Goal: Task Accomplishment & Management: Use online tool/utility

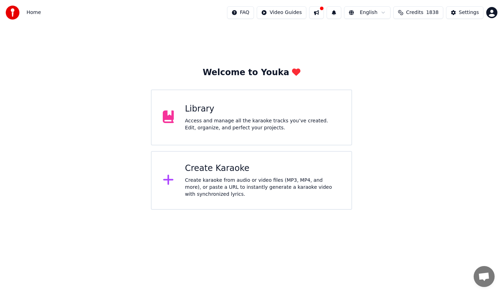
click at [249, 128] on div "Access and manage all the karaoke tracks you’ve created. Edit, organize, and pe…" at bounding box center [262, 124] width 155 height 14
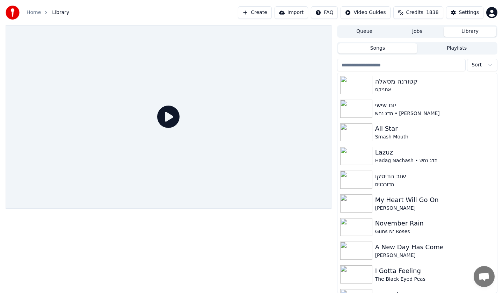
click at [353, 61] on input "search" at bounding box center [401, 65] width 129 height 13
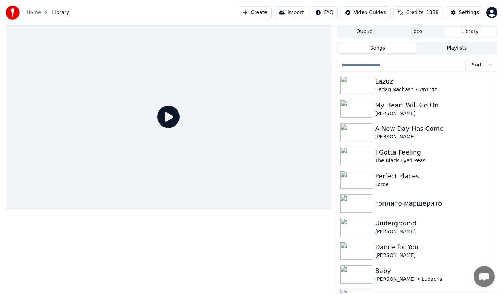
type input "*"
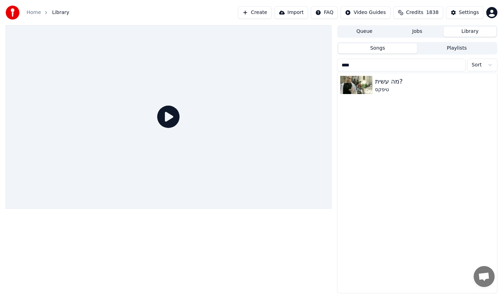
type input "*****"
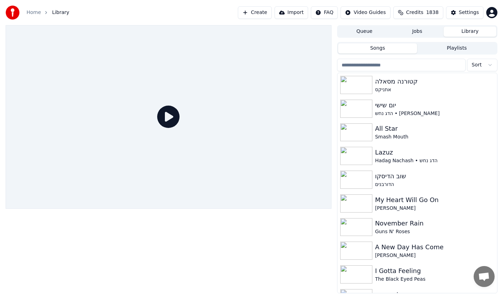
click at [254, 15] on button "Create" at bounding box center [255, 12] width 34 height 13
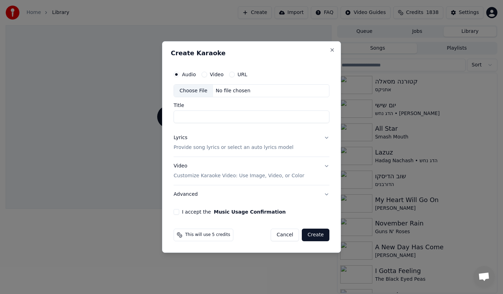
click at [239, 73] on label "URL" at bounding box center [242, 74] width 10 height 5
click at [235, 73] on button "URL" at bounding box center [232, 75] width 6 height 6
click at [239, 92] on input "text" at bounding box center [251, 91] width 156 height 14
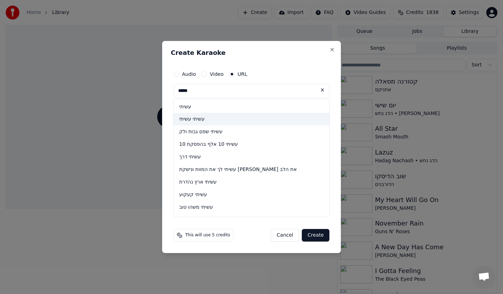
click at [226, 116] on div "עשיתי עשיתי" at bounding box center [251, 119] width 156 height 13
type input "**********"
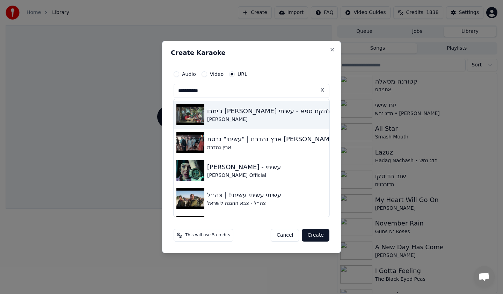
click at [231, 119] on div "[PERSON_NAME]" at bounding box center [269, 119] width 125 height 7
type input "**********"
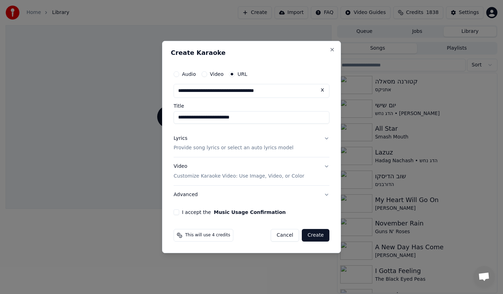
click at [234, 141] on div "Lyrics Provide song lyrics or select an auto lyrics model" at bounding box center [233, 143] width 120 height 17
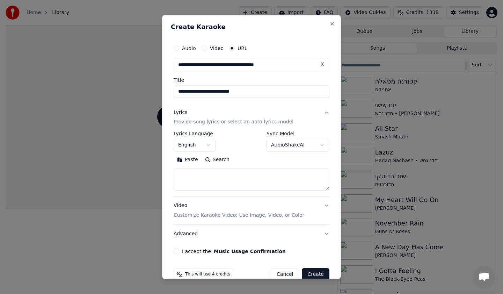
click at [206, 146] on button "English" at bounding box center [194, 145] width 42 height 13
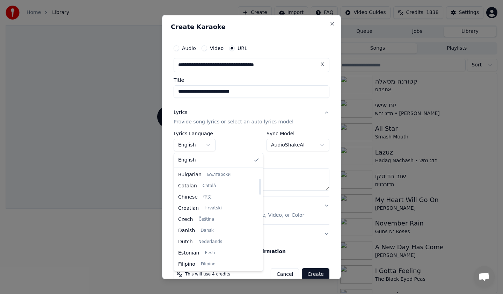
scroll to position [72, 0]
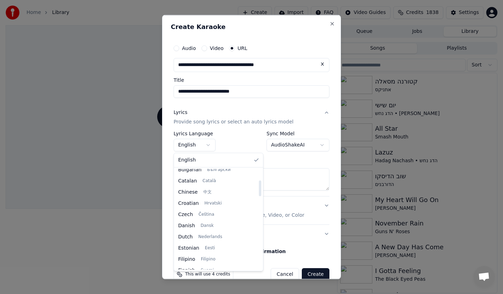
click at [275, 183] on body "**********" at bounding box center [251, 147] width 503 height 294
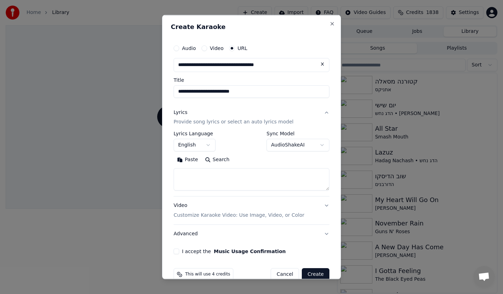
click at [211, 160] on button "Search" at bounding box center [216, 159] width 31 height 11
click at [198, 93] on input "**********" at bounding box center [251, 91] width 156 height 13
click at [206, 193] on div "**********" at bounding box center [251, 163] width 156 height 65
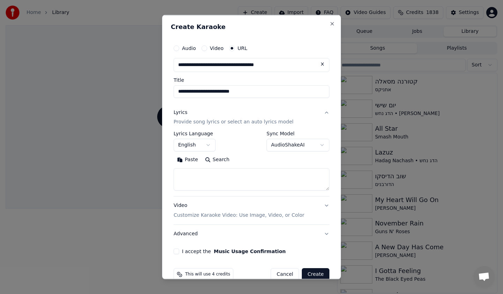
click at [205, 176] on textarea at bounding box center [251, 179] width 156 height 22
paste textarea "**********"
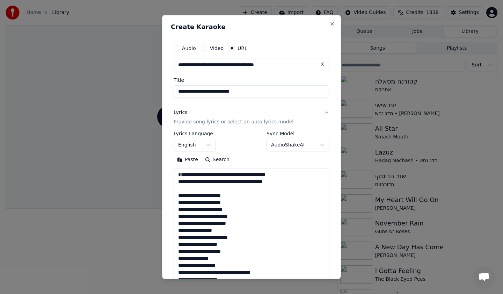
scroll to position [434, 0]
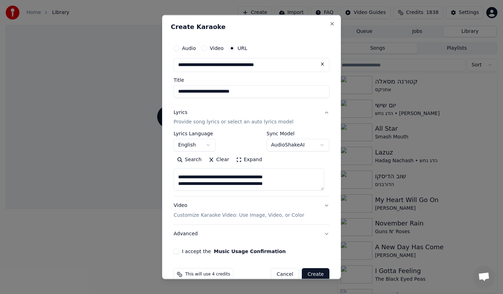
type textarea "**********"
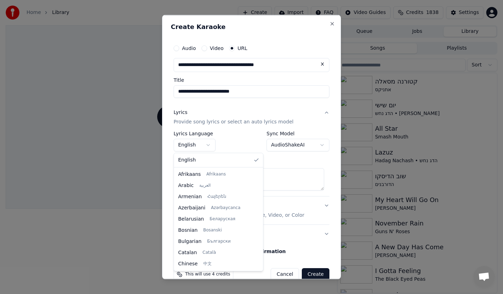
click at [193, 143] on body "**********" at bounding box center [251, 147] width 503 height 294
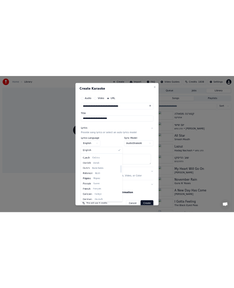
scroll to position [150, 0]
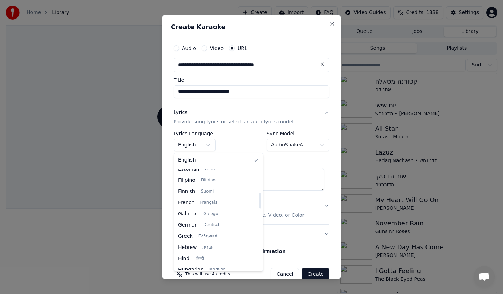
select select "**"
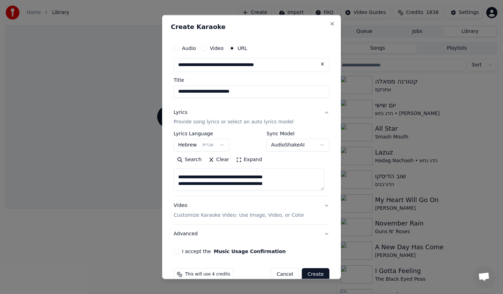
click at [180, 250] on div "I accept the Music Usage Confirmation" at bounding box center [251, 251] width 156 height 6
click at [178, 250] on button "I accept the Music Usage Confirmation" at bounding box center [176, 251] width 6 height 6
click at [280, 214] on p "Customize Karaoke Video: Use Image, Video, or Color" at bounding box center [238, 215] width 131 height 7
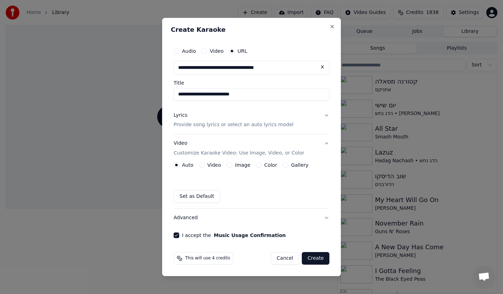
click at [311, 259] on button "Create" at bounding box center [316, 258] width 28 height 13
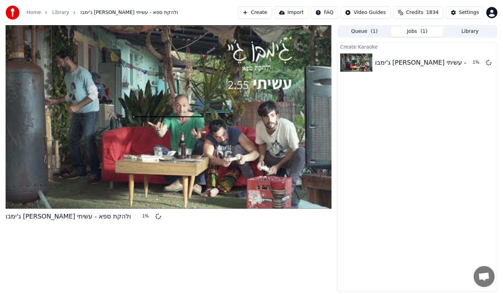
click at [455, 33] on button "Library" at bounding box center [469, 32] width 53 height 10
click at [432, 33] on button "Jobs ( 1 )" at bounding box center [417, 32] width 53 height 10
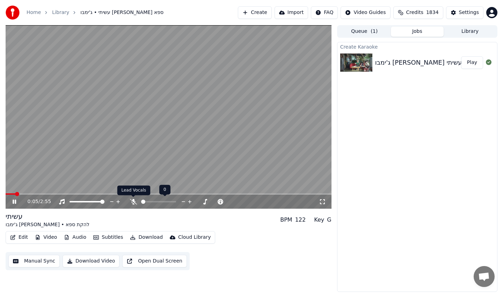
click at [132, 201] on icon at bounding box center [133, 202] width 7 height 6
click at [132, 201] on icon at bounding box center [133, 202] width 4 height 6
click at [132, 201] on icon at bounding box center [133, 202] width 7 height 6
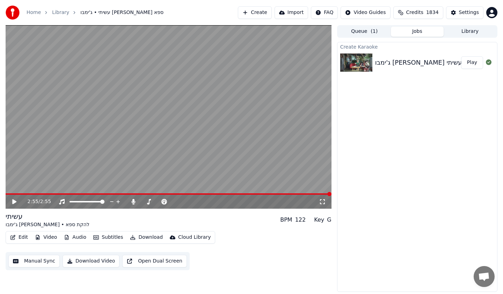
click at [14, 200] on icon at bounding box center [14, 201] width 4 height 5
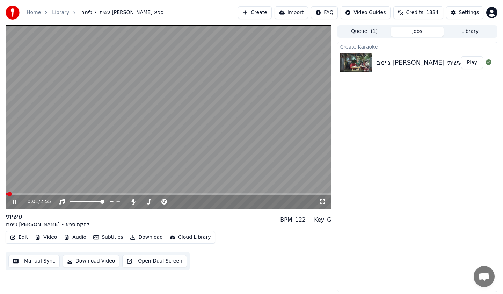
click at [14, 200] on icon at bounding box center [19, 202] width 16 height 6
click at [329, 194] on div "0:01 / 2:55" at bounding box center [169, 201] width 326 height 14
drag, startPoint x: 329, startPoint y: 192, endPoint x: 335, endPoint y: 192, distance: 5.9
click at [335, 192] on div "0:01 / 2:55 עשיתי ג'ימבו ג'יי • להקת ספא BPM 122 Key G Edit Video Audio Subtitl…" at bounding box center [251, 158] width 503 height 266
click at [330, 194] on div "0:01 / 2:55" at bounding box center [169, 201] width 326 height 14
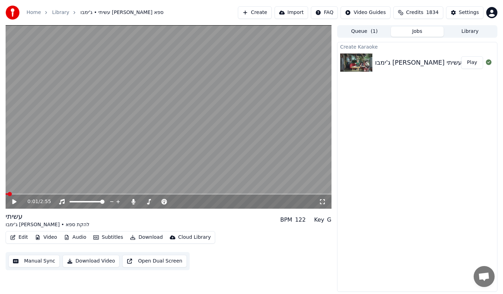
click at [329, 194] on div "0:01 / 2:55" at bounding box center [169, 201] width 326 height 14
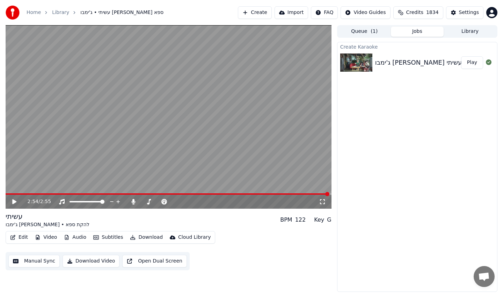
click at [329, 193] on span at bounding box center [169, 193] width 326 height 1
click at [295, 159] on video at bounding box center [169, 116] width 326 height 183
click at [15, 201] on icon at bounding box center [14, 201] width 4 height 5
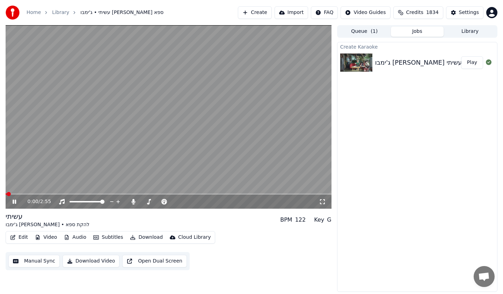
click at [15, 201] on icon at bounding box center [14, 201] width 3 height 4
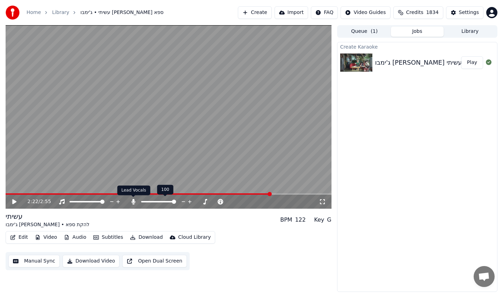
click at [135, 202] on icon at bounding box center [133, 202] width 4 height 6
click at [9, 193] on span at bounding box center [138, 193] width 265 height 1
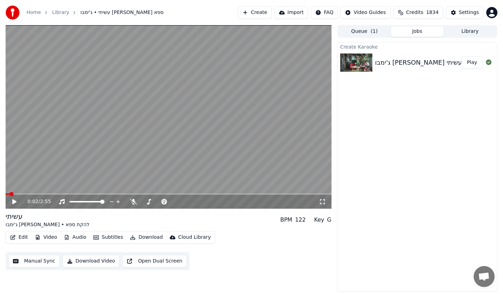
click at [23, 182] on video at bounding box center [169, 116] width 326 height 183
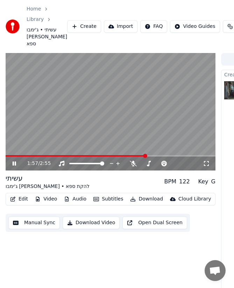
click at [87, 98] on video at bounding box center [110, 112] width 209 height 118
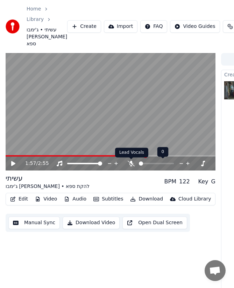
click at [131, 164] on icon at bounding box center [130, 164] width 7 height 6
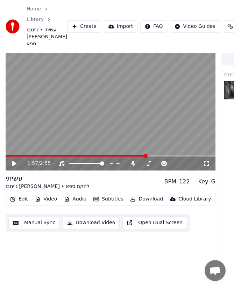
click at [119, 95] on video at bounding box center [110, 112] width 209 height 118
click at [127, 96] on video at bounding box center [110, 112] width 209 height 118
click at [88, 110] on video at bounding box center [110, 112] width 209 height 118
click at [123, 116] on video at bounding box center [110, 112] width 209 height 118
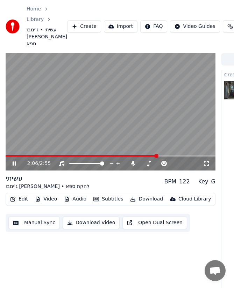
click at [123, 116] on video at bounding box center [110, 112] width 209 height 118
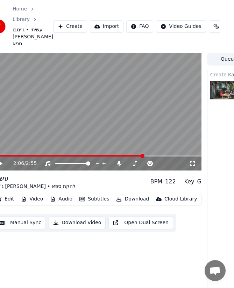
scroll to position [0, 0]
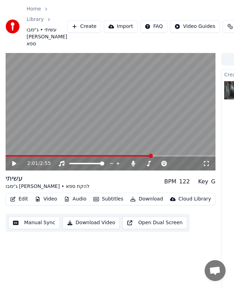
click at [124, 120] on video at bounding box center [110, 112] width 209 height 118
click at [125, 120] on video at bounding box center [110, 112] width 209 height 118
click at [147, 113] on video at bounding box center [110, 112] width 209 height 118
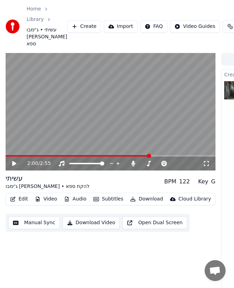
click at [147, 113] on video at bounding box center [110, 112] width 209 height 118
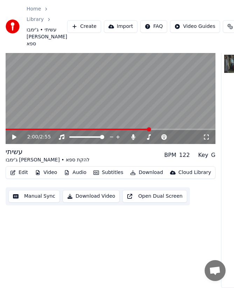
scroll to position [31, 0]
click at [144, 111] on video at bounding box center [110, 86] width 209 height 118
click at [121, 92] on video at bounding box center [110, 86] width 209 height 118
click at [139, 97] on video at bounding box center [110, 86] width 209 height 118
click at [129, 87] on video at bounding box center [110, 86] width 209 height 118
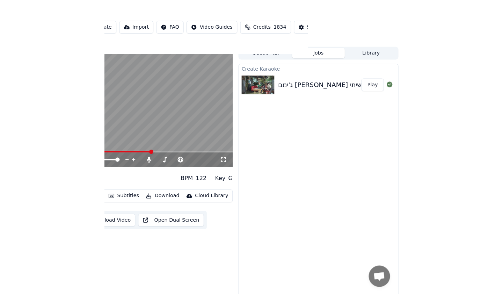
scroll to position [0, 0]
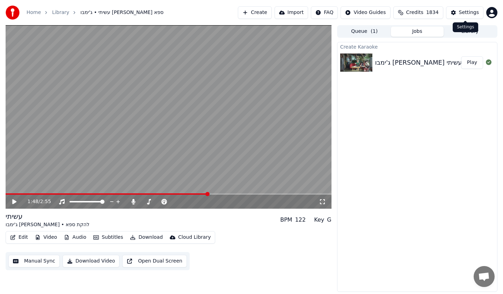
click at [467, 15] on div "Settings" at bounding box center [469, 12] width 20 height 7
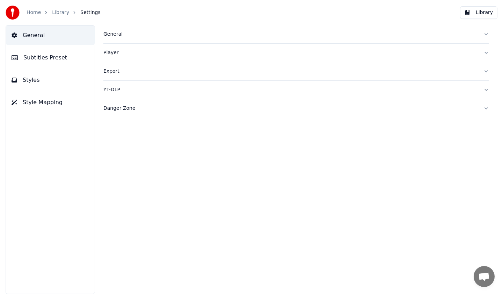
click at [58, 56] on span "Subtitles Preset" at bounding box center [45, 57] width 44 height 8
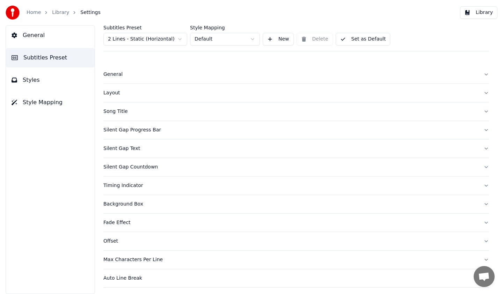
scroll to position [17, 0]
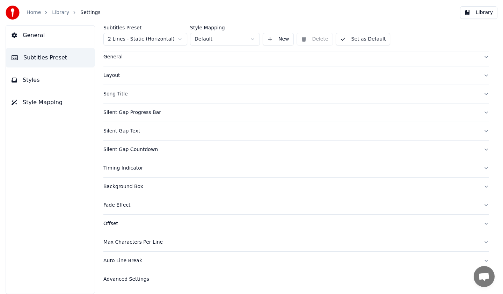
click at [141, 278] on div "Advanced Settings" at bounding box center [290, 278] width 374 height 7
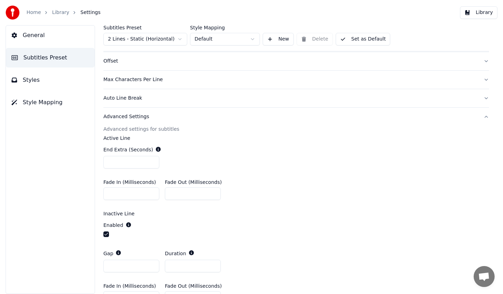
scroll to position [221, 0]
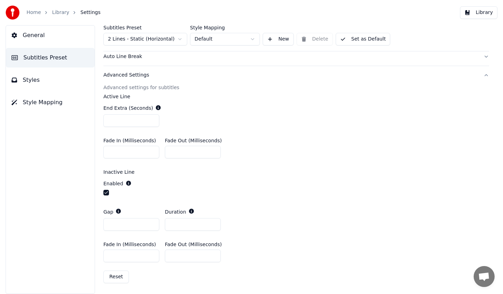
click at [54, 14] on link "Library" at bounding box center [60, 12] width 17 height 7
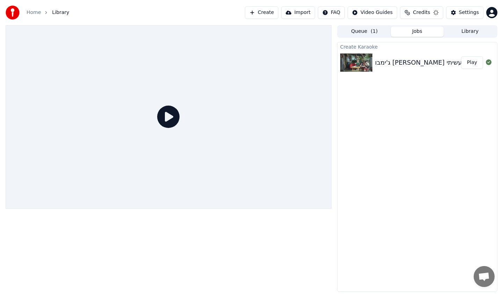
click at [446, 64] on div "ג'ימבו [PERSON_NAME] ולהקת ספא - עשיתי" at bounding box center [437, 63] width 125 height 10
click at [472, 66] on button "Play" at bounding box center [472, 62] width 22 height 13
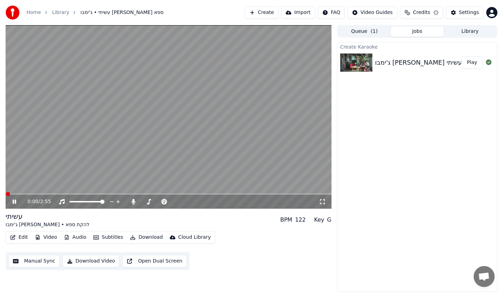
click at [139, 141] on video at bounding box center [169, 116] width 326 height 183
click at [101, 236] on button "Subtitles" at bounding box center [107, 237] width 35 height 10
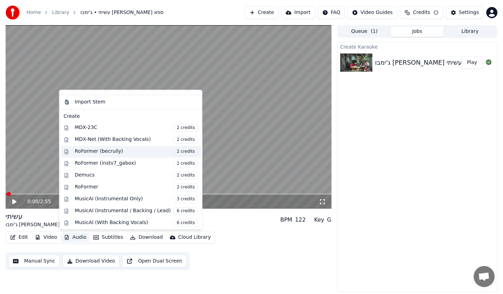
scroll to position [71, 0]
